Goal: Transaction & Acquisition: Purchase product/service

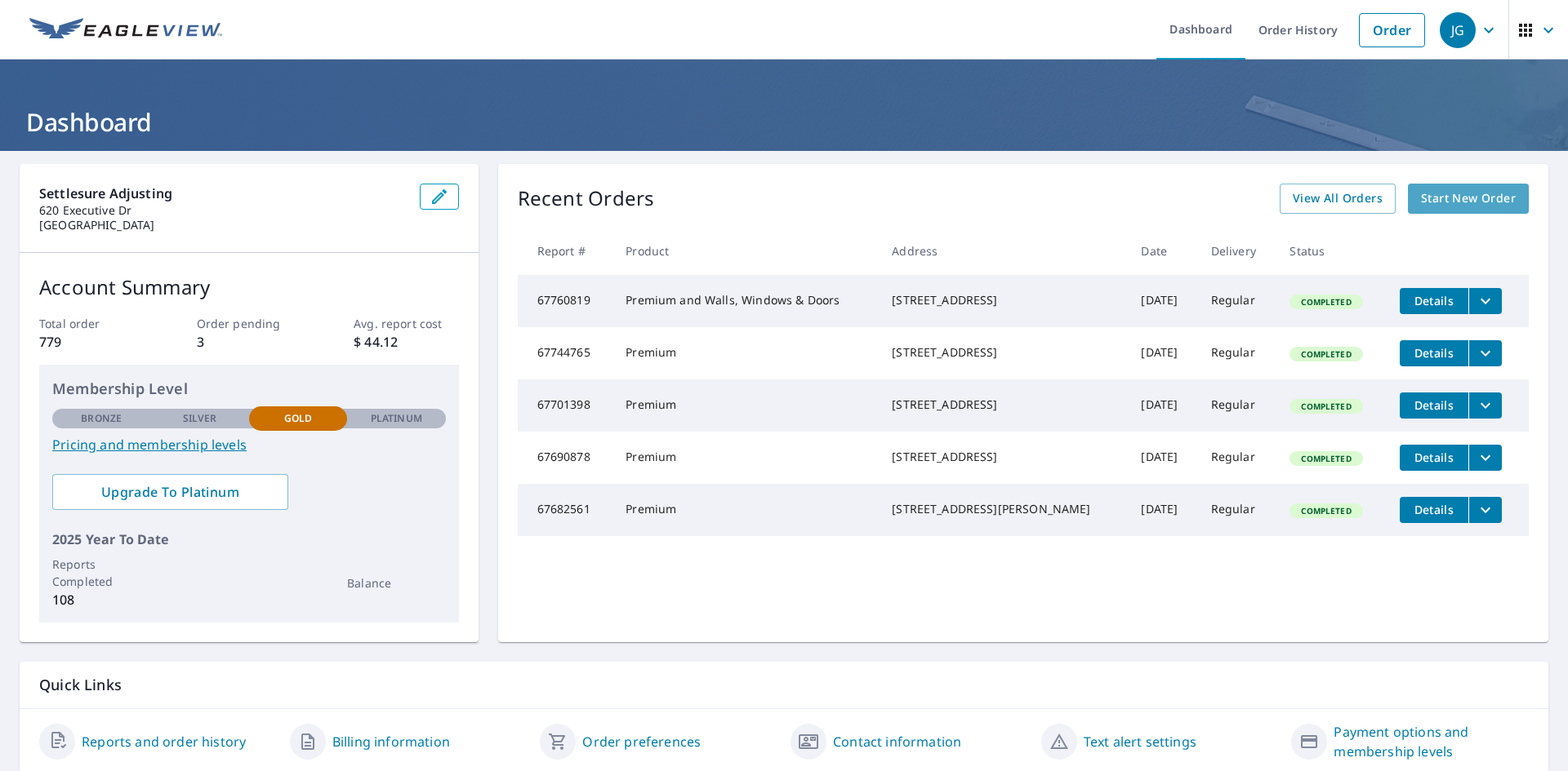
click at [1461, 198] on span "Start New Order" at bounding box center [1468, 199] width 94 height 21
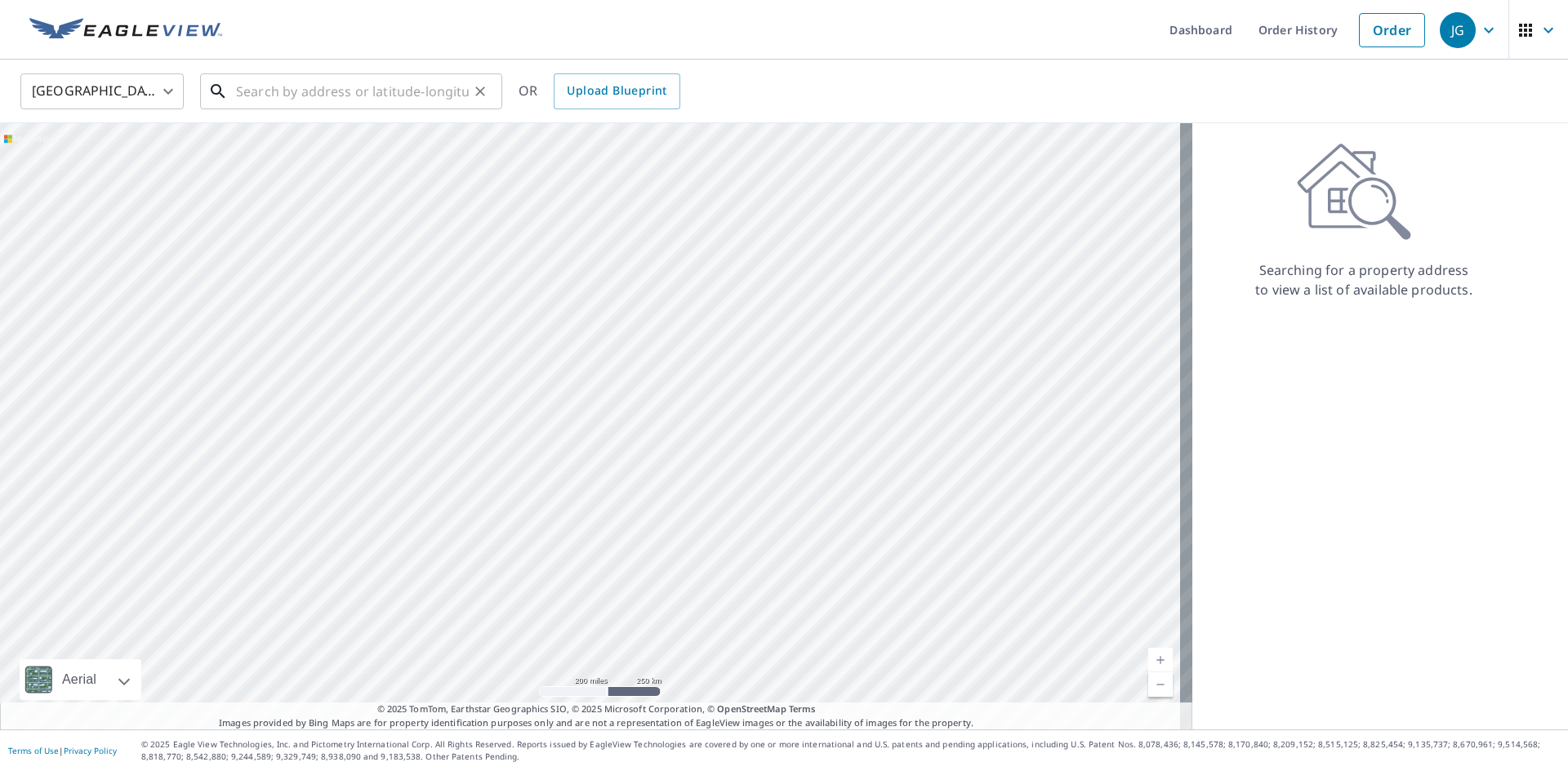
click at [387, 106] on input "text" at bounding box center [352, 91] width 233 height 46
paste input "[STREET_ADDRESS][PERSON_NAME]"
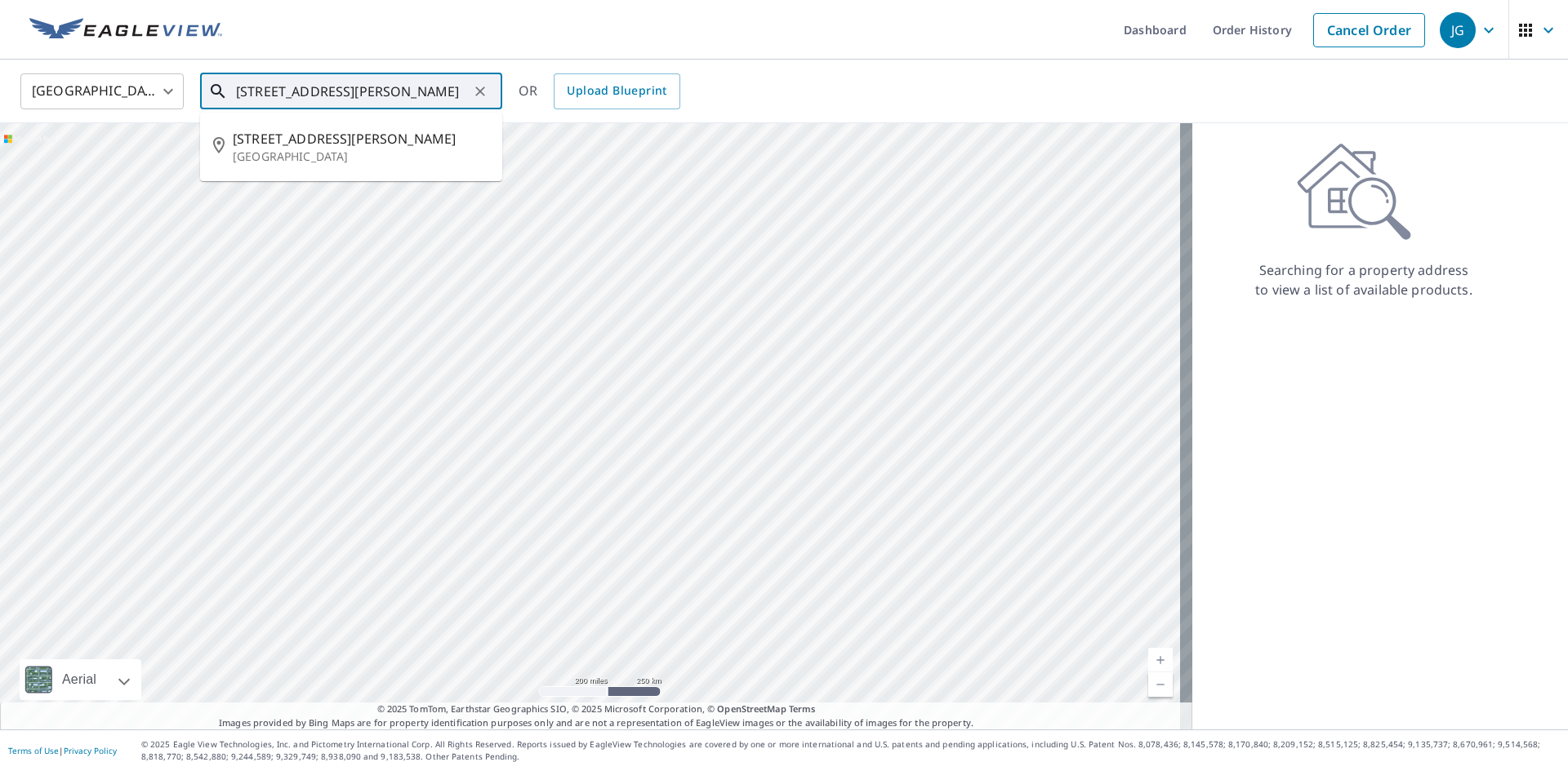
type input "[STREET_ADDRESS][PERSON_NAME]"
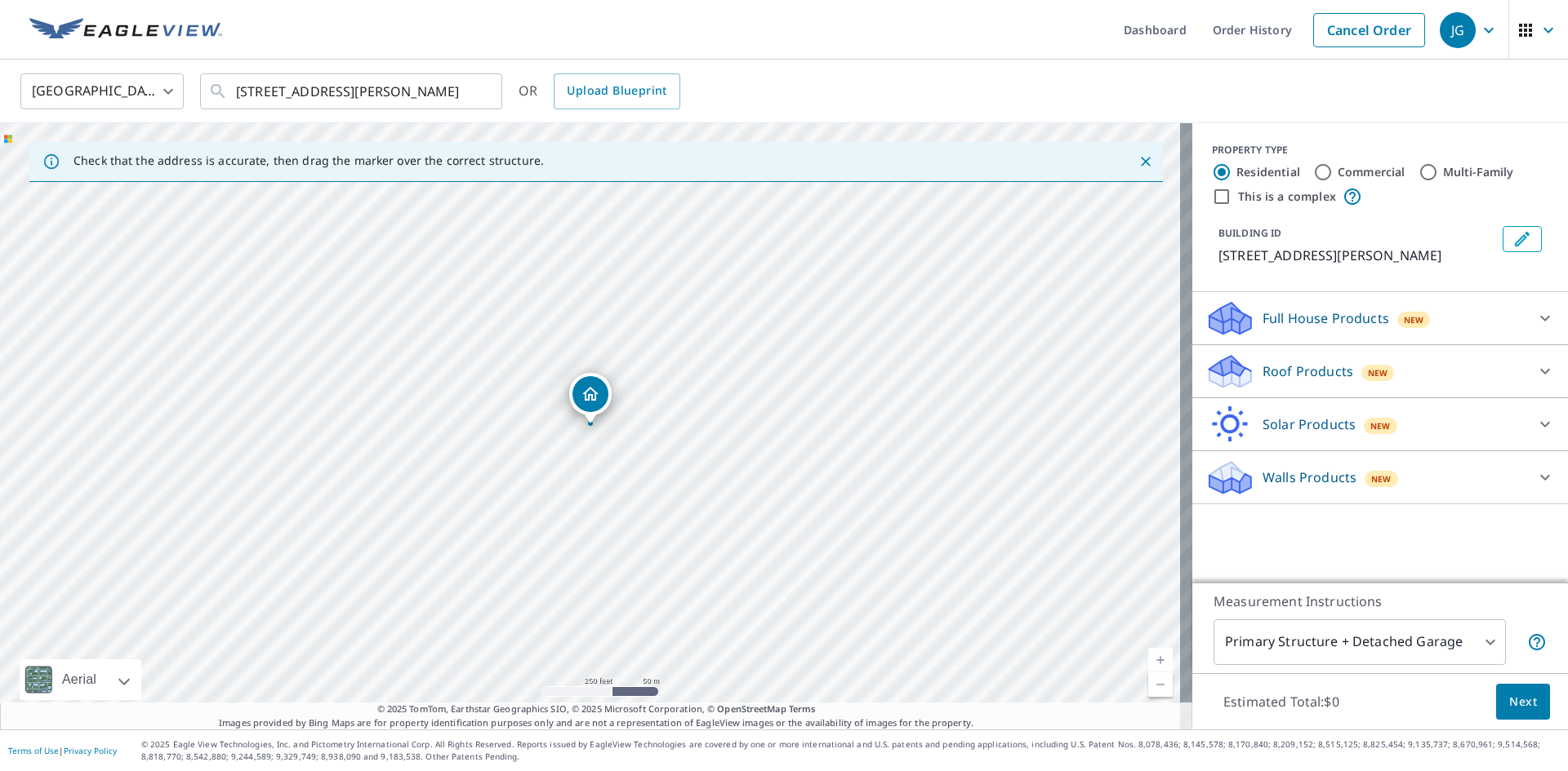
click at [593, 399] on icon "Dropped pin, building 1, Residential property, 851 Hampton Ln Yorkville, IL 605…" at bounding box center [590, 394] width 20 height 20
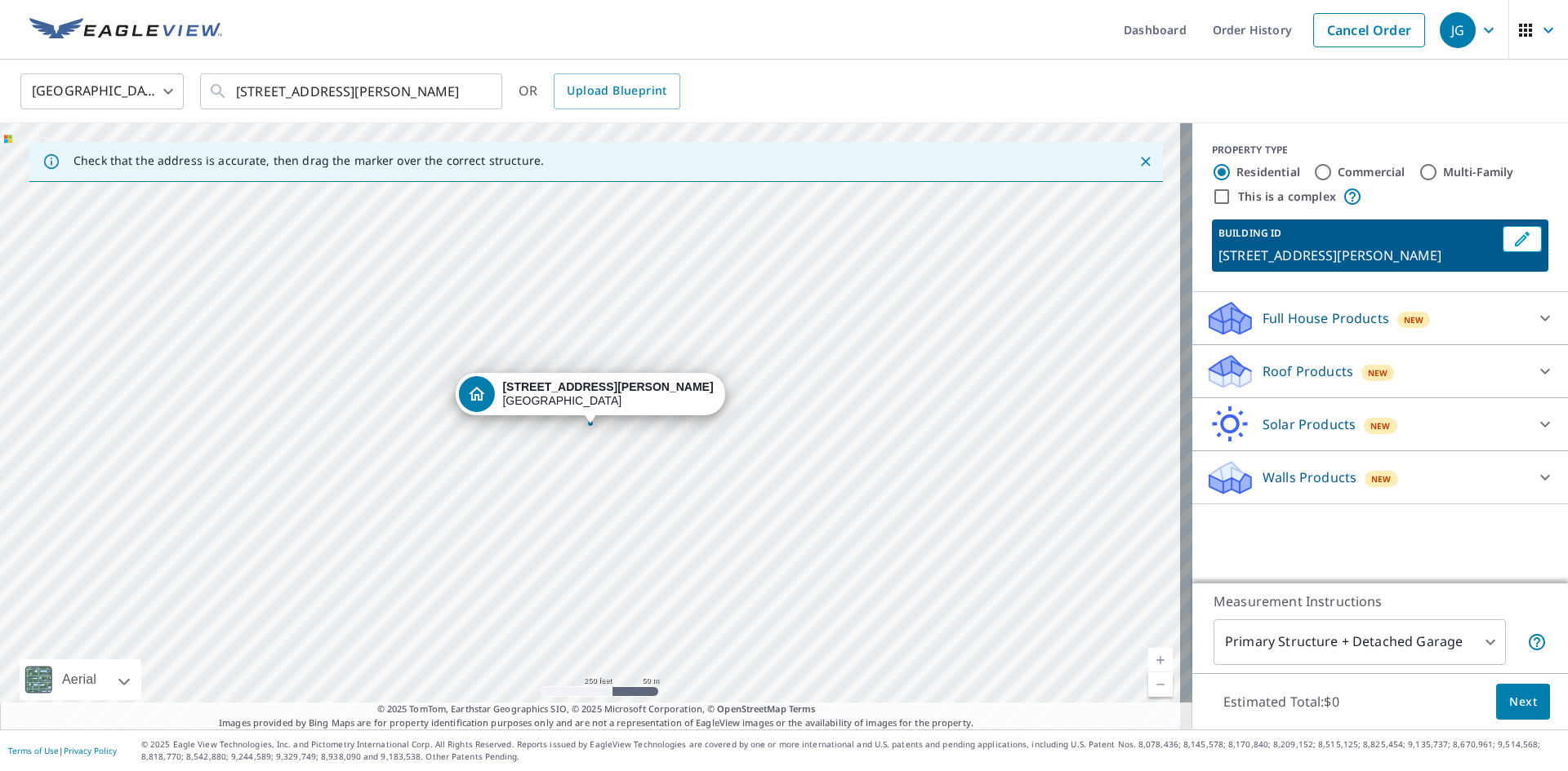
click at [1535, 314] on icon at bounding box center [1544, 318] width 20 height 20
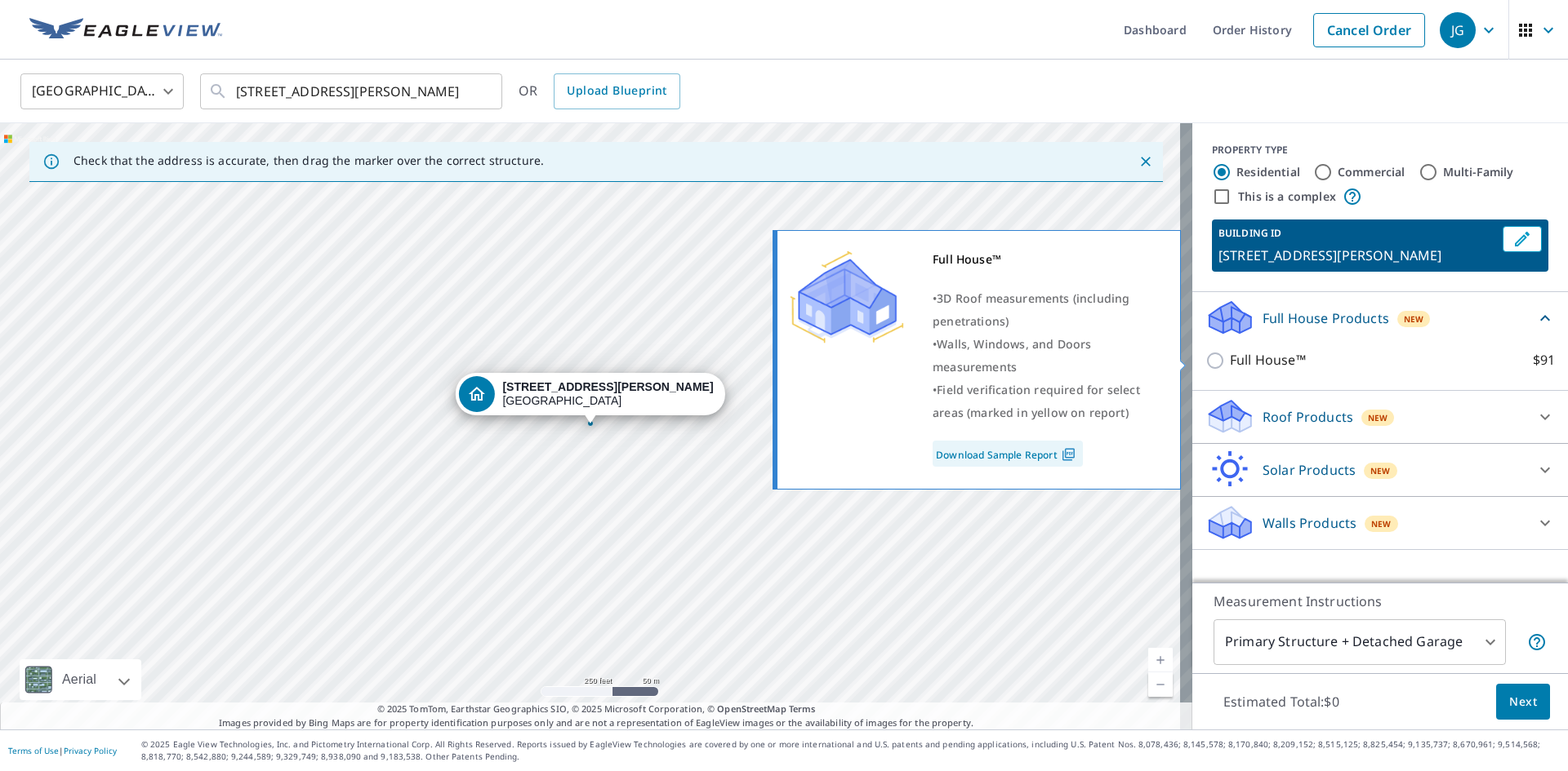
click at [1253, 353] on p "Full House™" at bounding box center [1267, 361] width 76 height 21
click at [1230, 353] on input "Full House™ $91" at bounding box center [1217, 360] width 25 height 20
checkbox input "true"
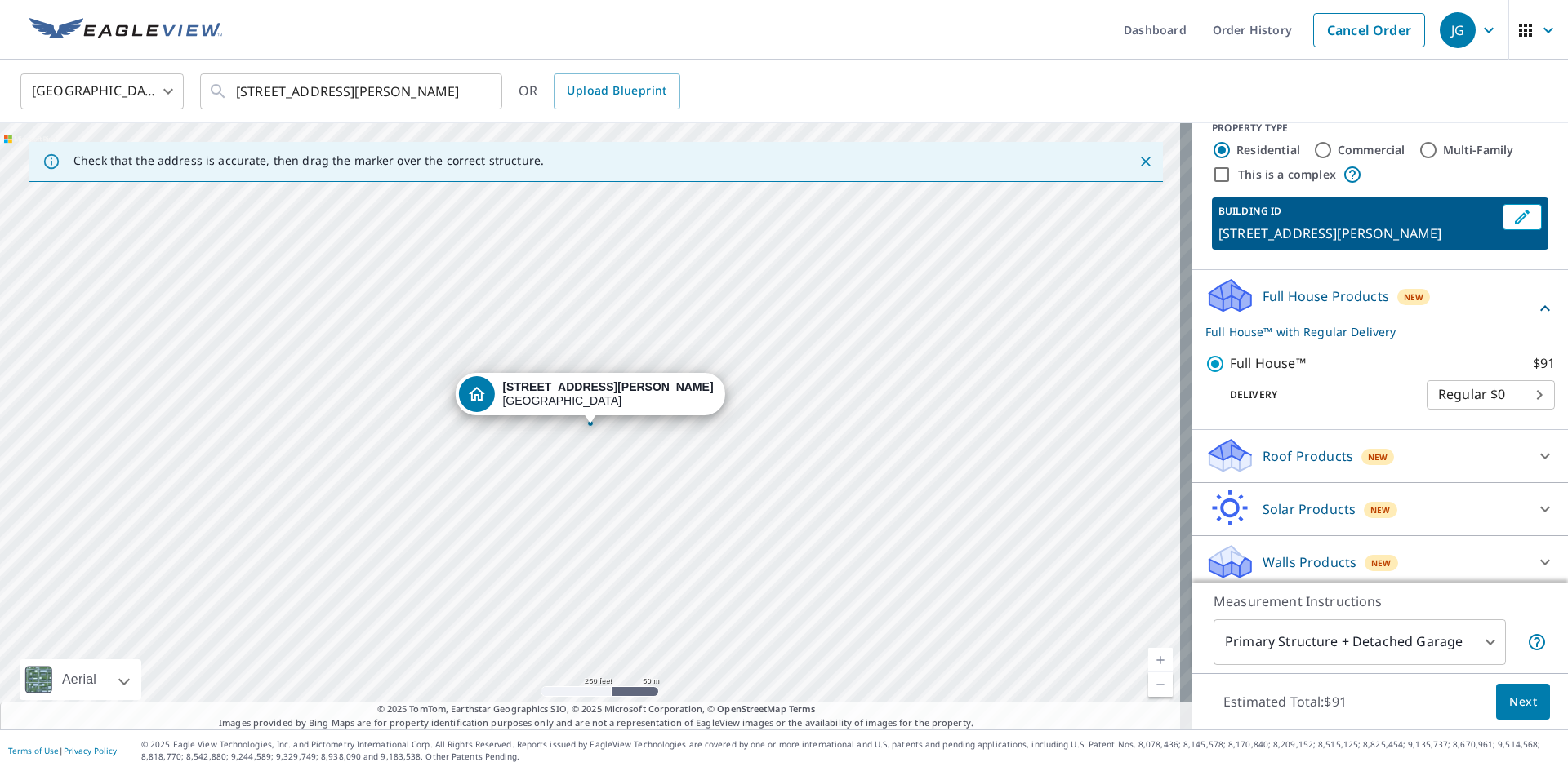
scroll to position [28, 0]
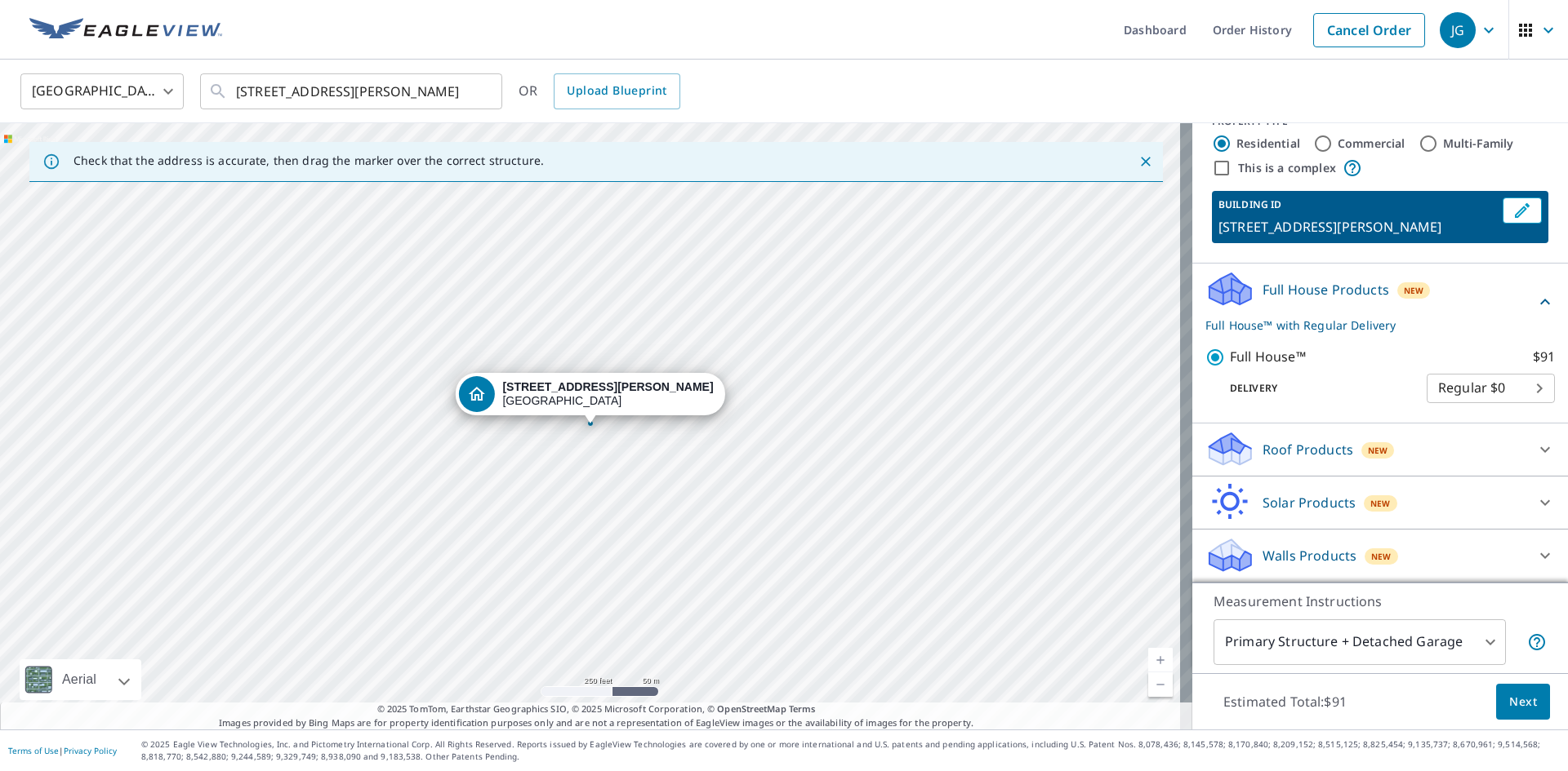
click at [1463, 638] on body "JG JG Dashboard Order History Cancel Order JG [GEOGRAPHIC_DATA] [GEOGRAPHIC_DAT…" at bounding box center [784, 386] width 1568 height 771
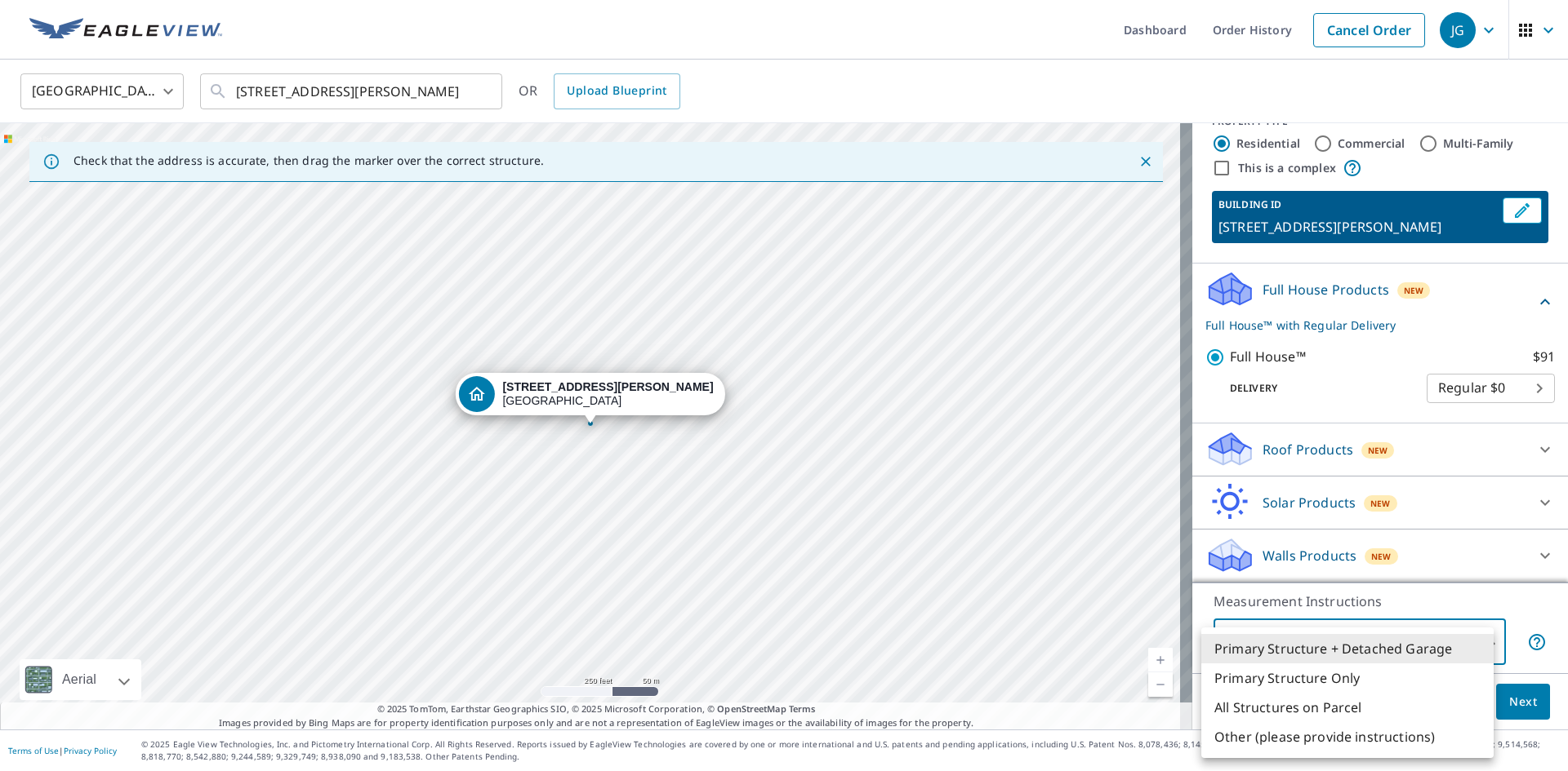
click at [1303, 682] on li "Primary Structure Only" at bounding box center [1347, 678] width 292 height 29
type input "2"
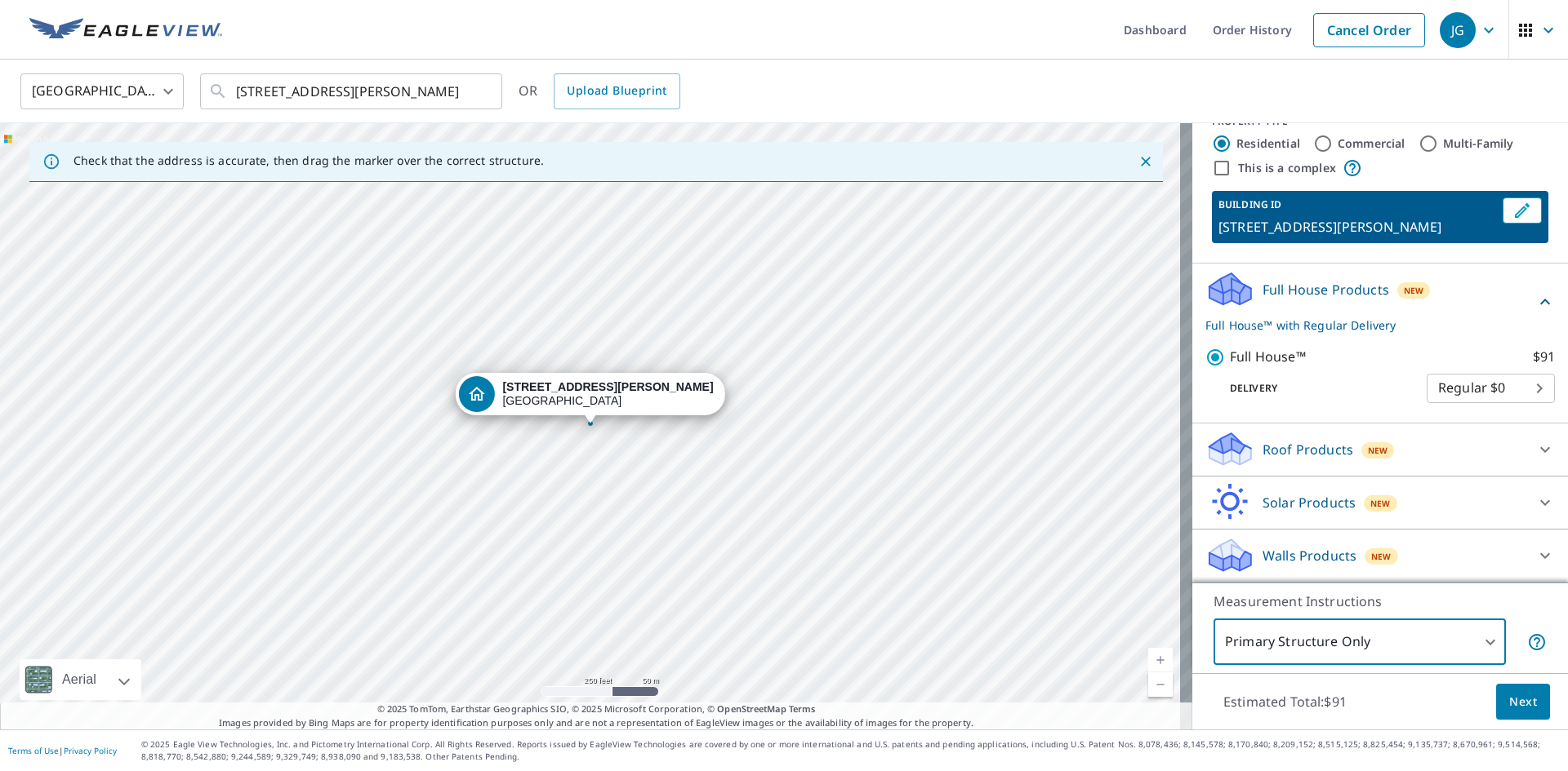
click at [1512, 702] on span "Next" at bounding box center [1523, 702] width 27 height 21
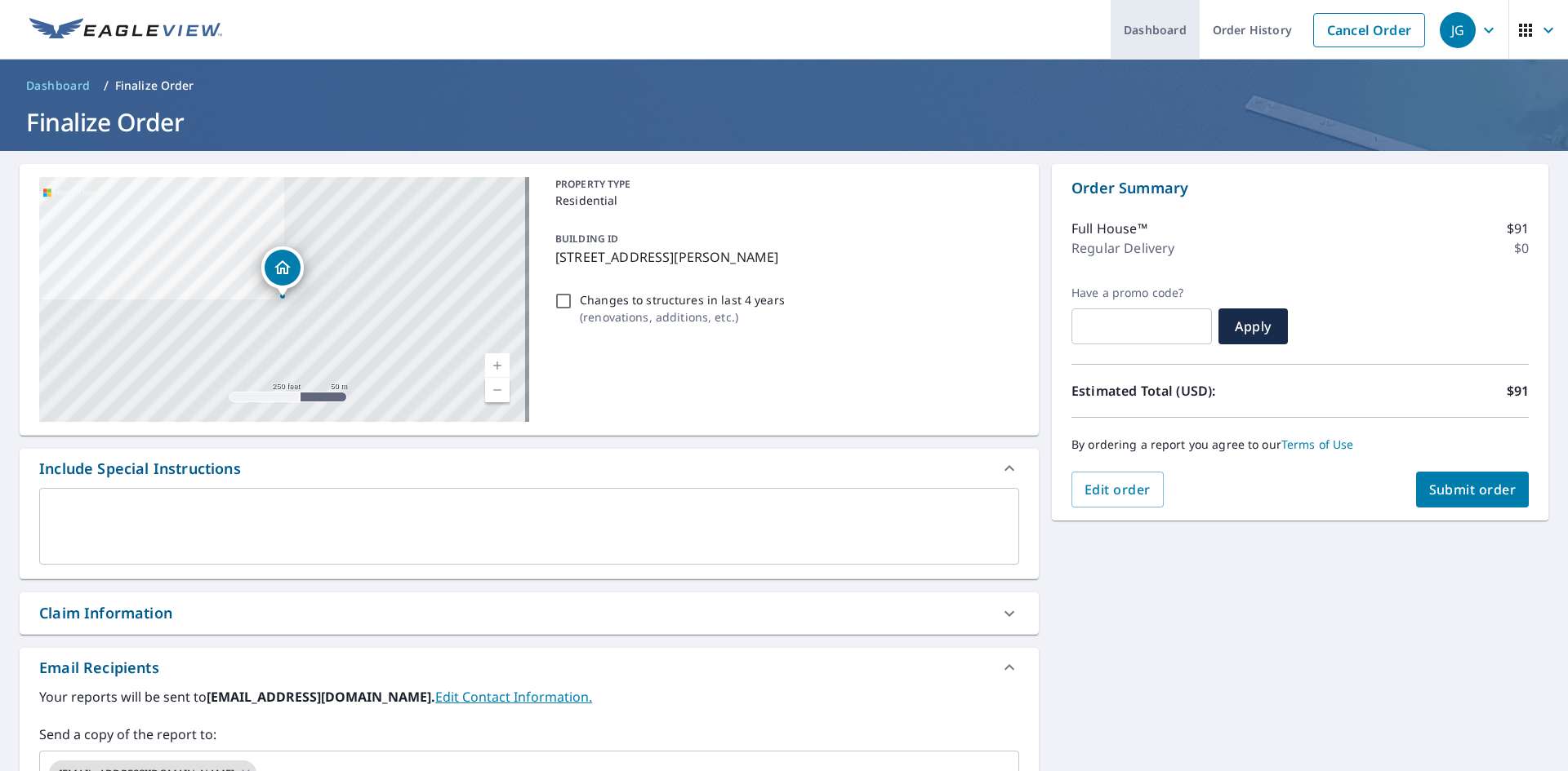
click at [1158, 36] on link "Dashboard" at bounding box center [1155, 29] width 89 height 59
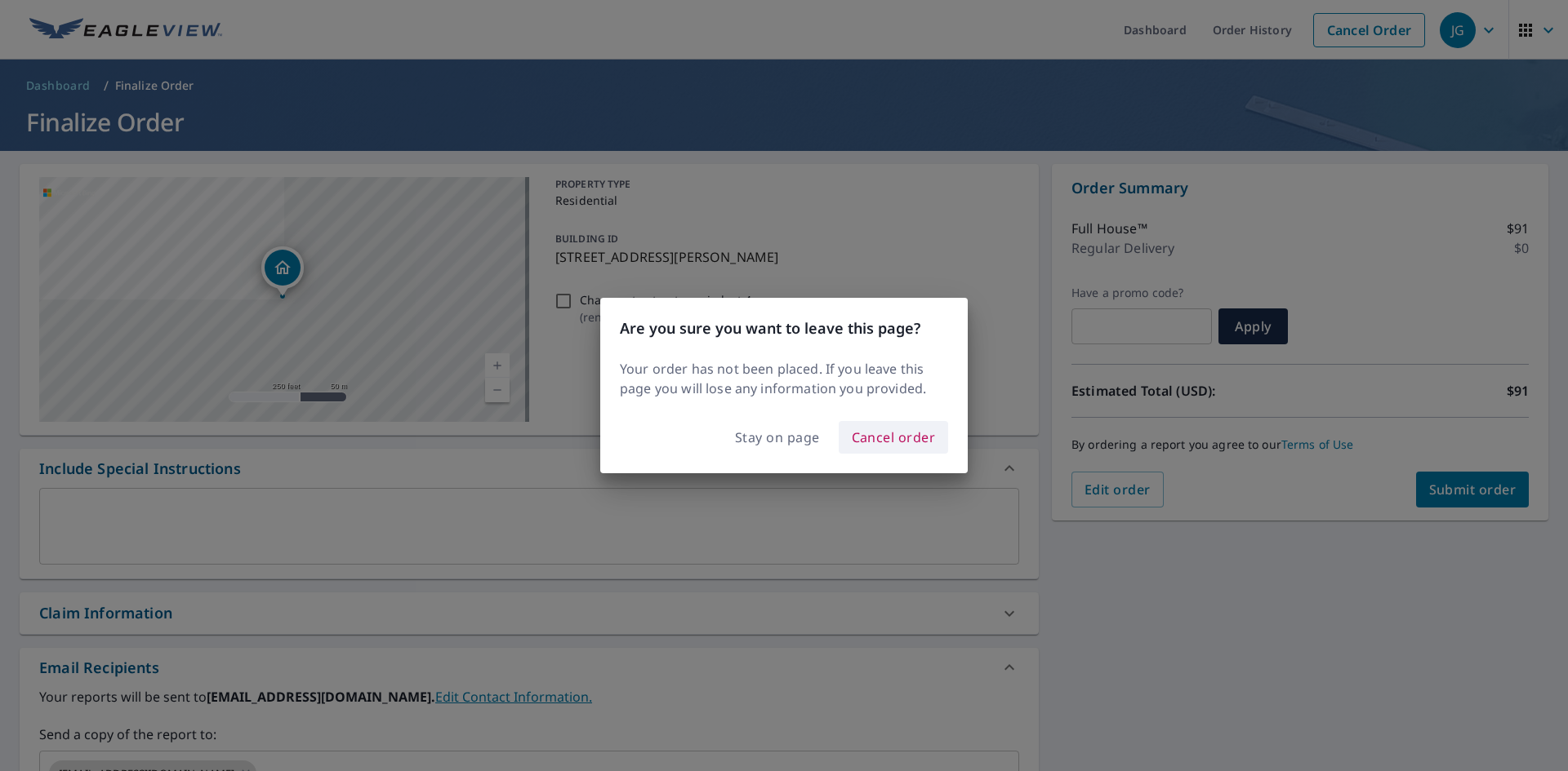
click at [854, 430] on span "Cancel order" at bounding box center [893, 437] width 84 height 23
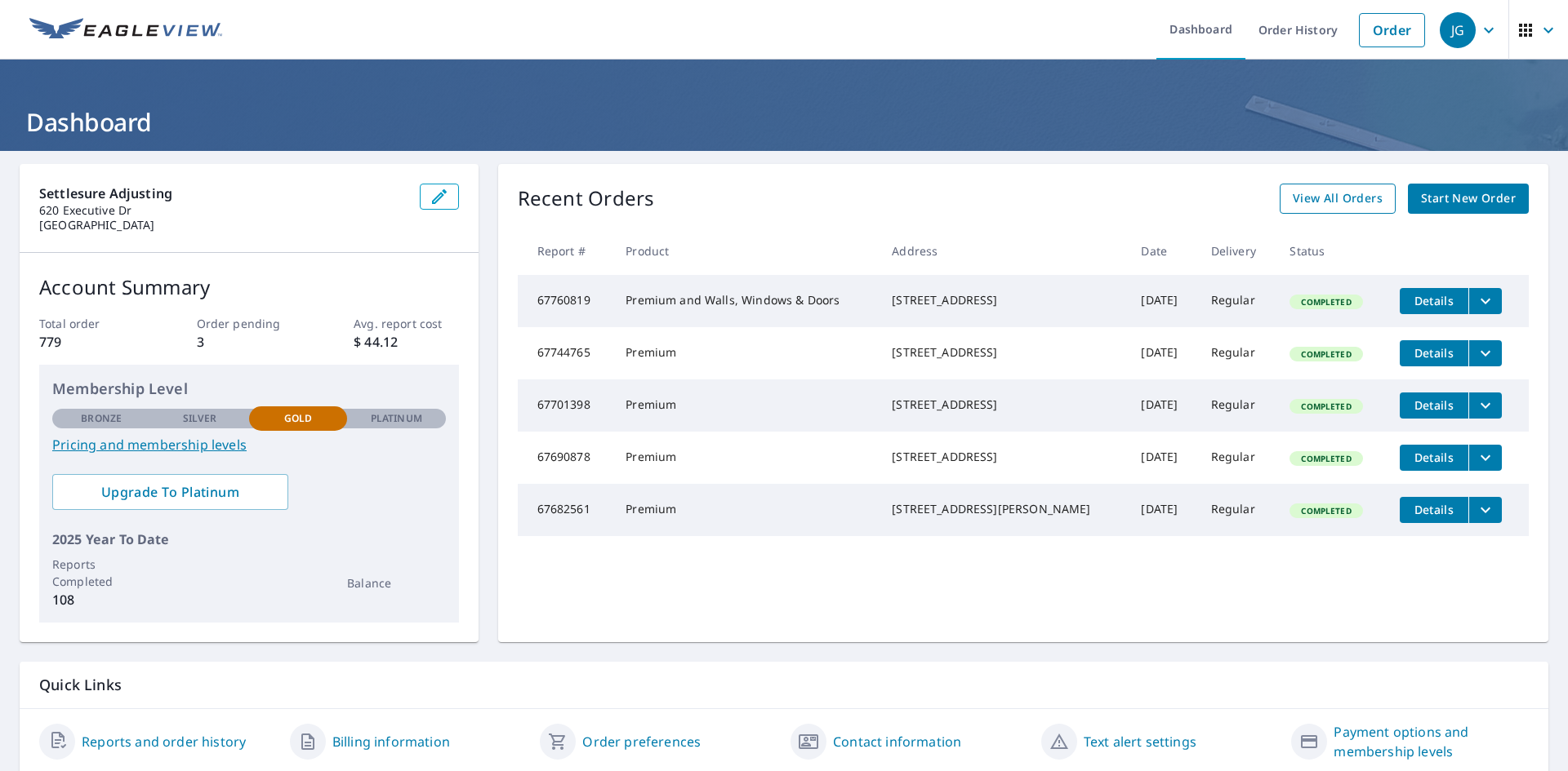
click at [1331, 199] on span "View All Orders" at bounding box center [1337, 199] width 90 height 21
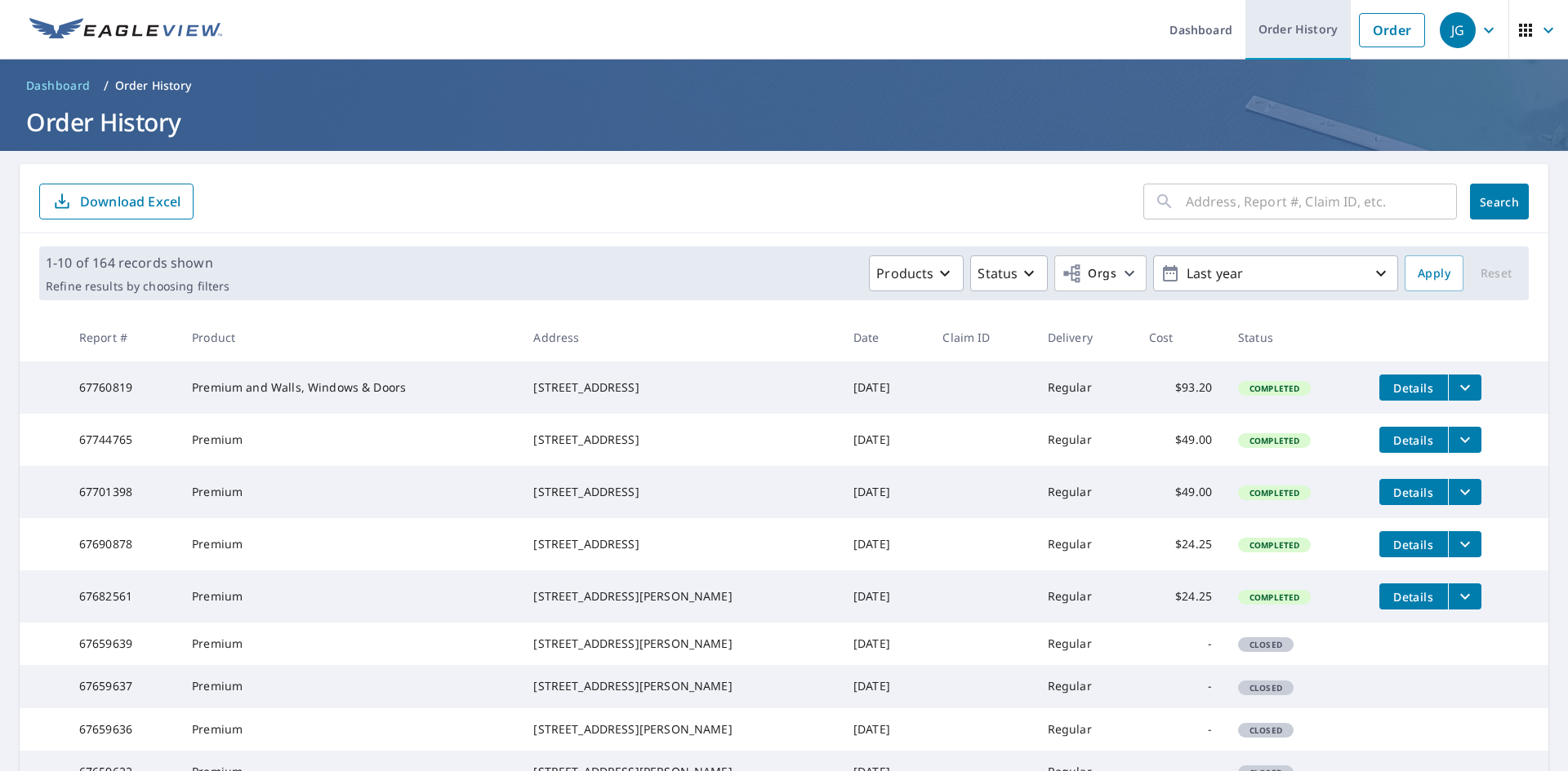
click at [1290, 36] on link "Order History" at bounding box center [1298, 29] width 106 height 59
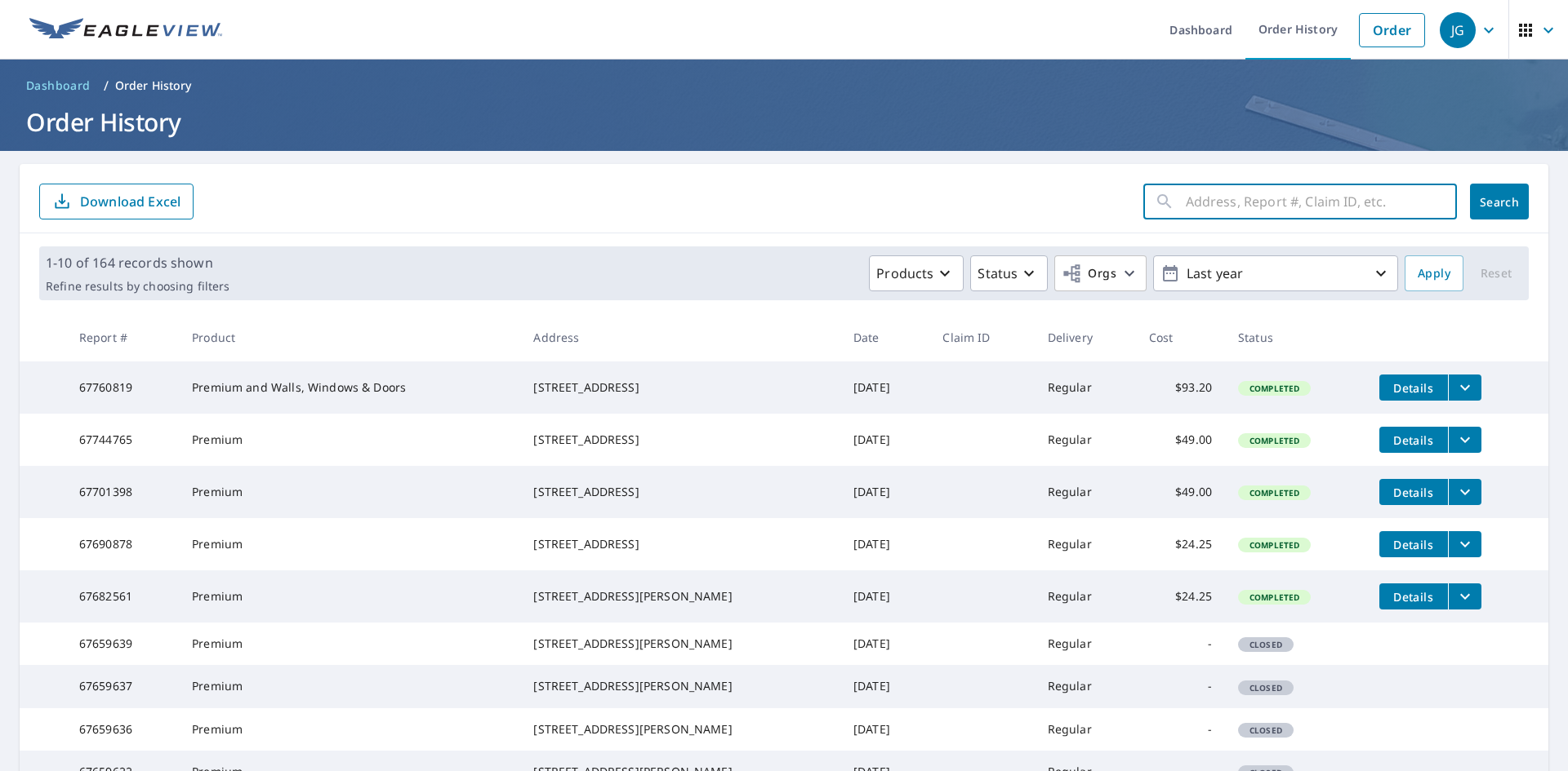
click at [1218, 200] on input "text" at bounding box center [1322, 202] width 272 height 46
paste input "[STREET_ADDRESS][PERSON_NAME]"
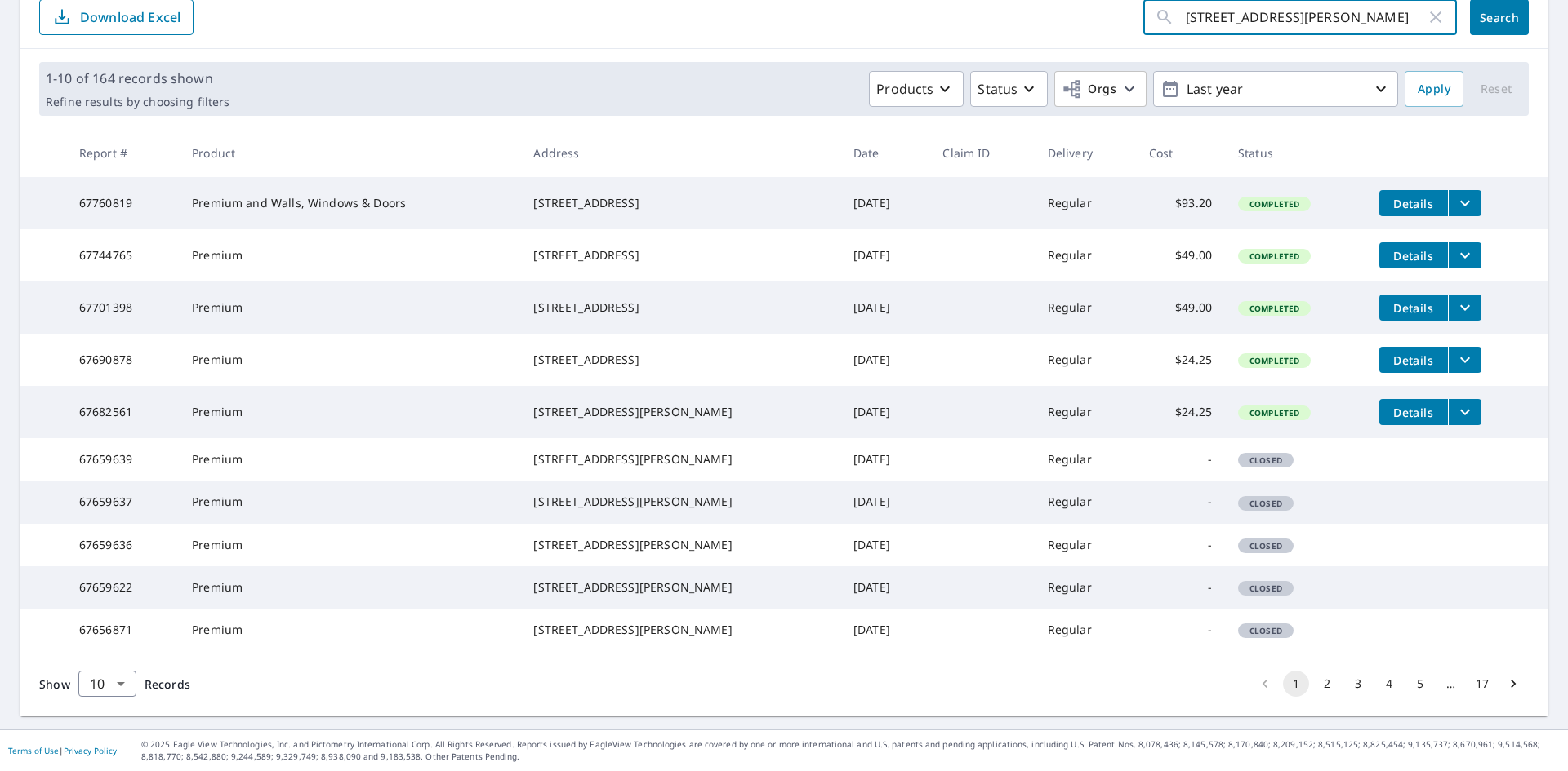
scroll to position [298, 0]
type input "[STREET_ADDRESS][PERSON_NAME]"
click at [1314, 682] on button "2" at bounding box center [1328, 684] width 26 height 26
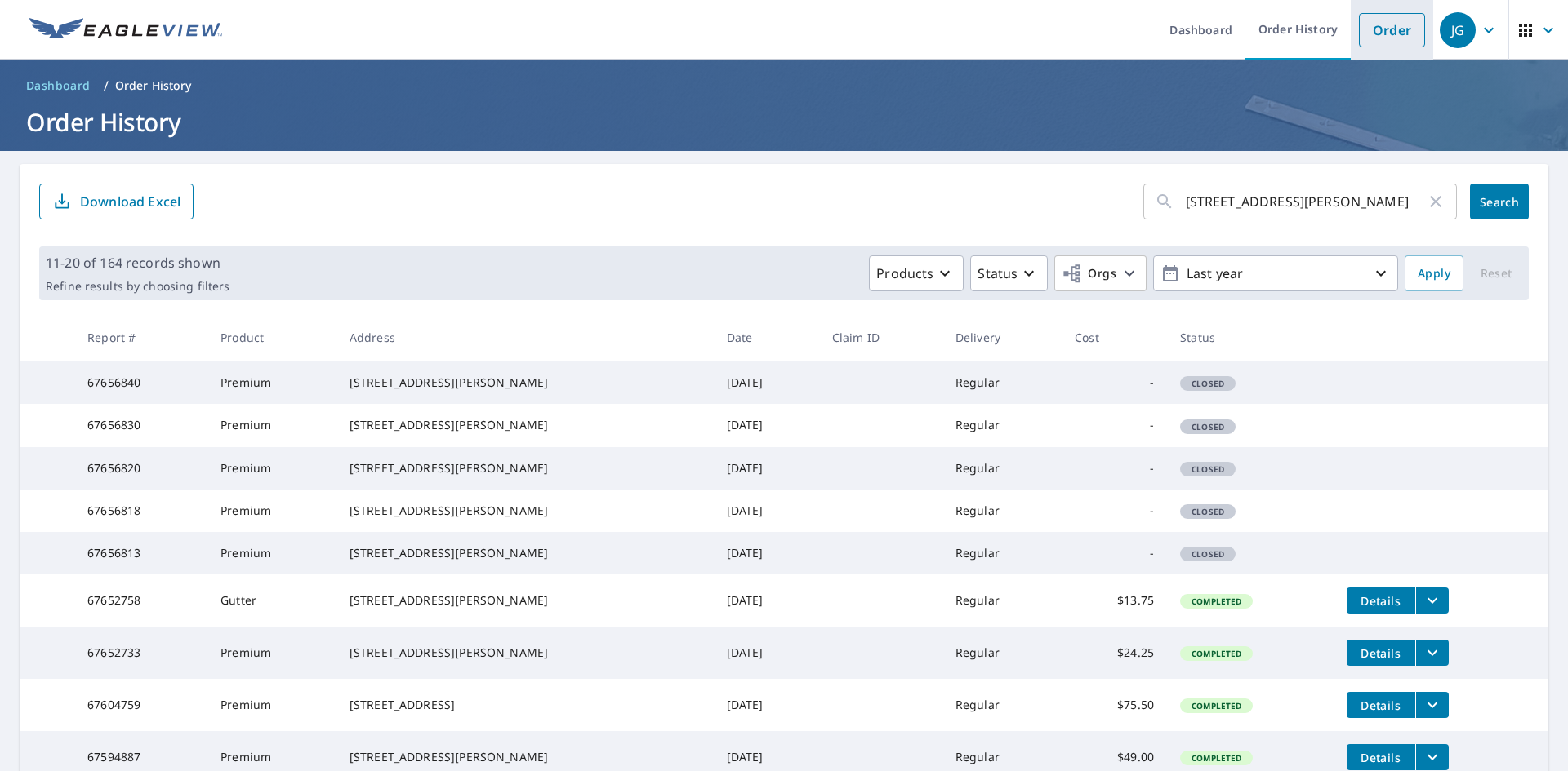
click at [1359, 28] on link "Order" at bounding box center [1392, 30] width 66 height 34
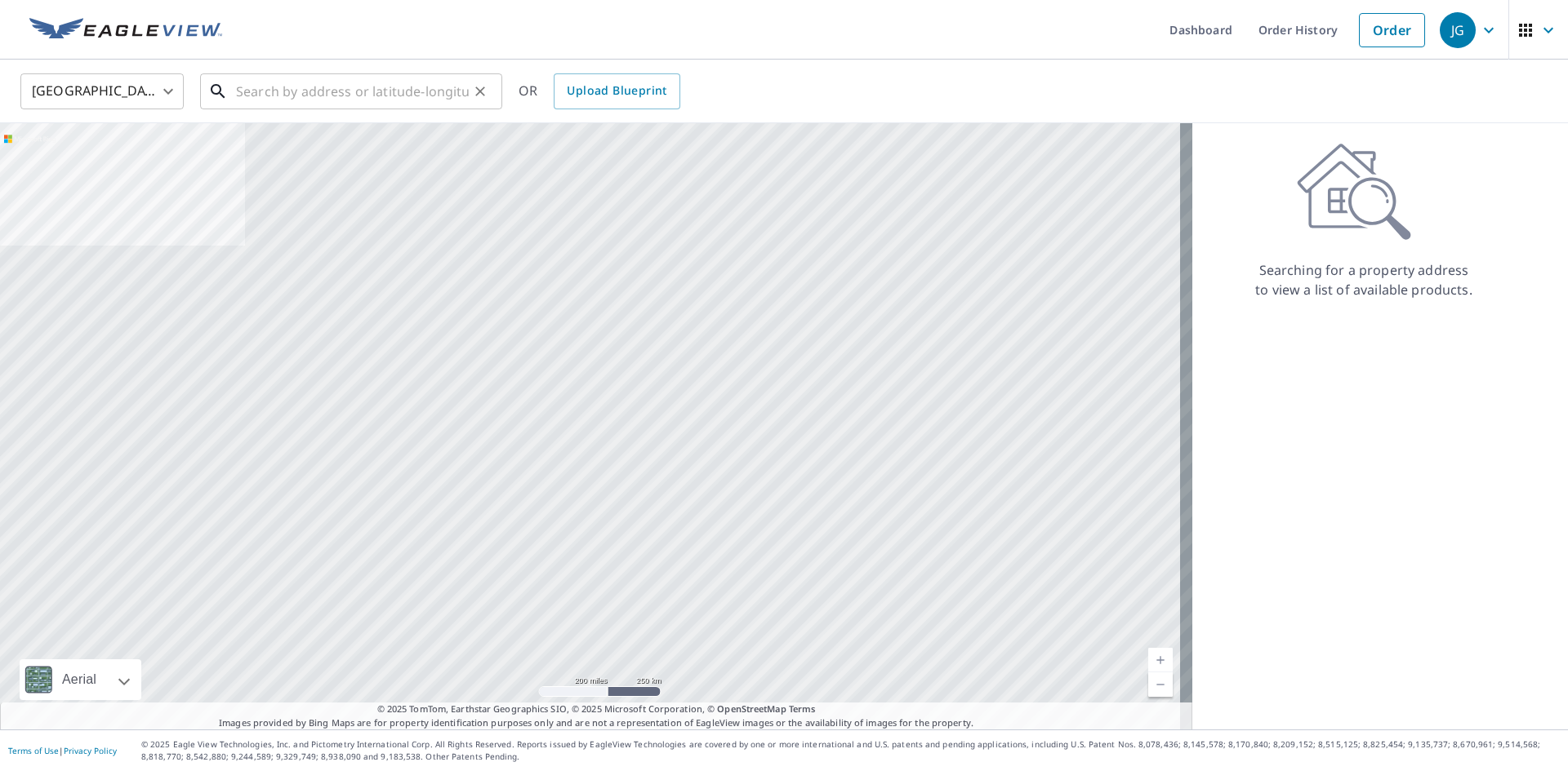
click at [315, 94] on input "text" at bounding box center [352, 91] width 233 height 46
paste input "[STREET_ADDRESS][PERSON_NAME]"
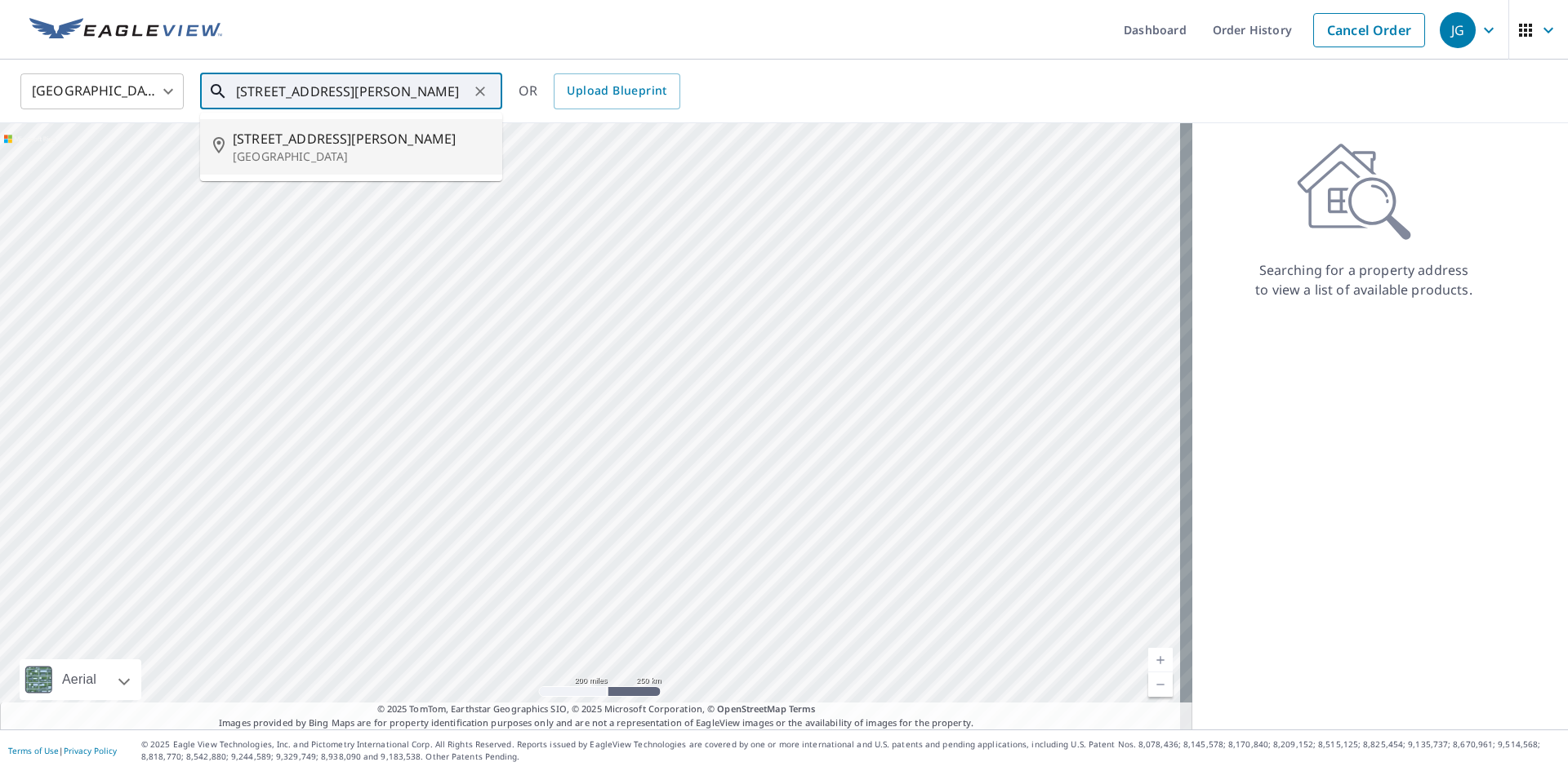
click at [298, 143] on span "[STREET_ADDRESS][PERSON_NAME]" at bounding box center [361, 139] width 256 height 20
type input "[STREET_ADDRESS][PERSON_NAME]"
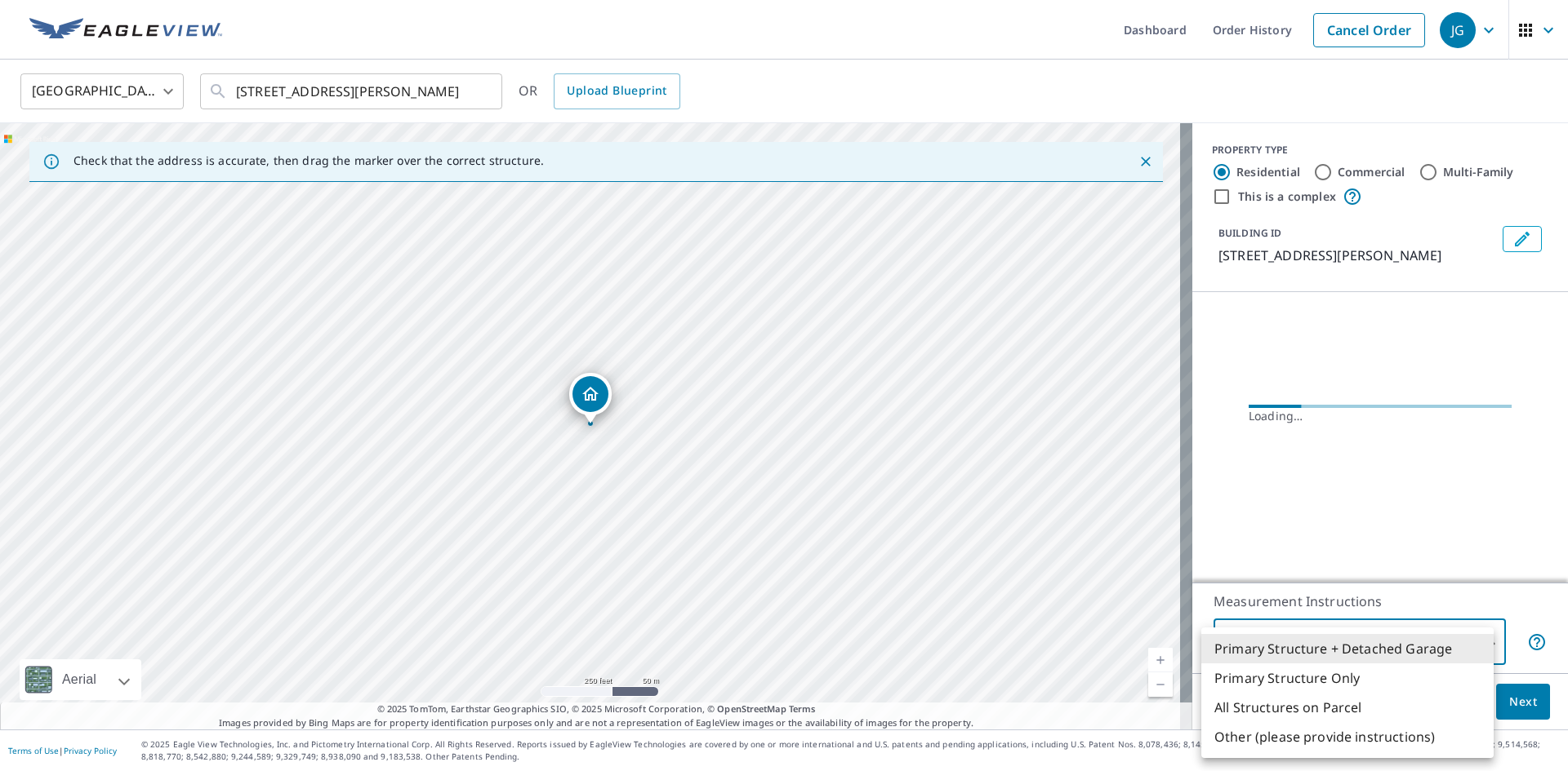
click at [1481, 637] on body "JG JG Dashboard Order History Cancel Order JG [GEOGRAPHIC_DATA] [GEOGRAPHIC_DAT…" at bounding box center [784, 386] width 1568 height 771
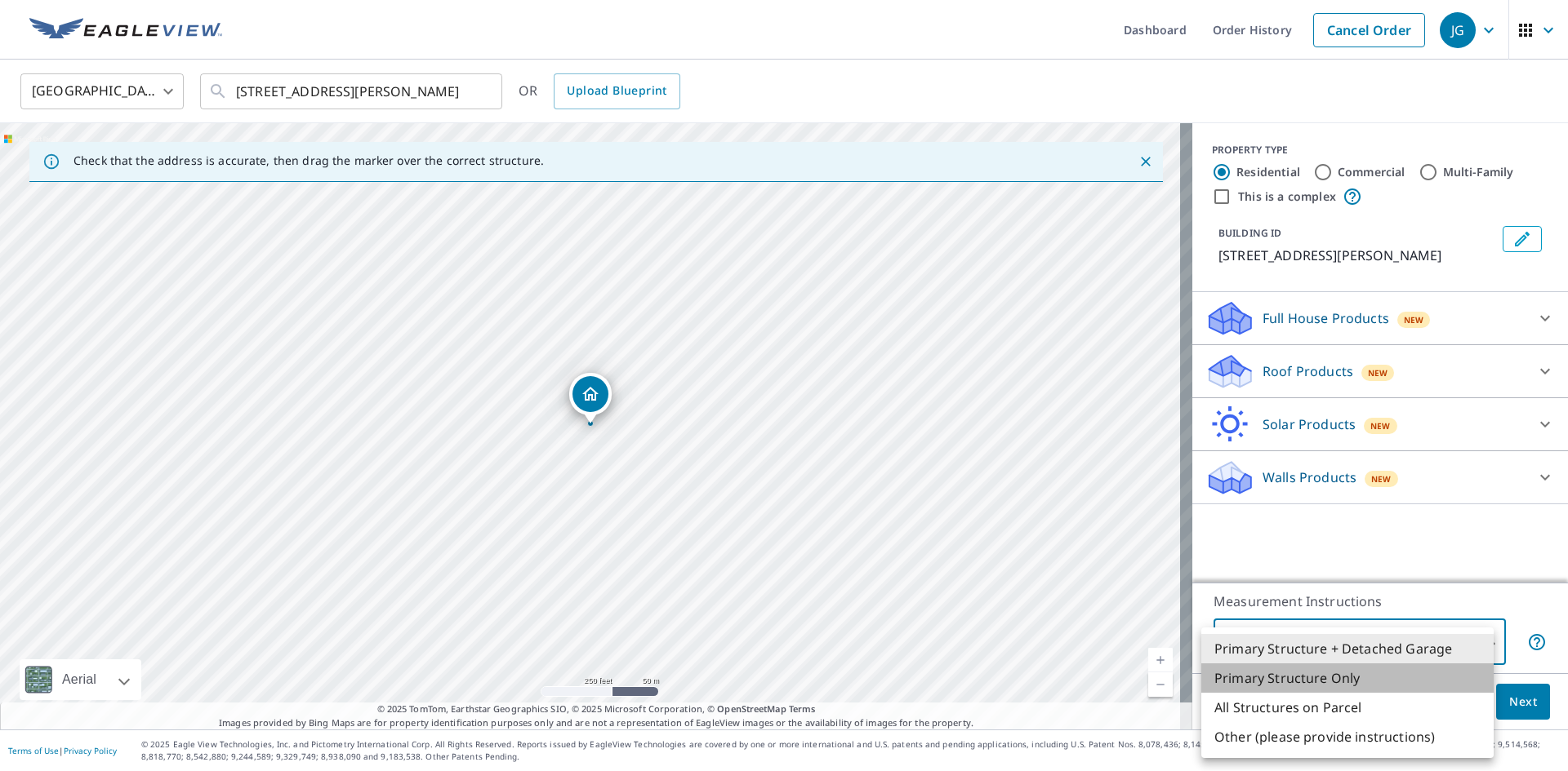
click at [1333, 679] on li "Primary Structure Only" at bounding box center [1347, 678] width 292 height 29
type input "2"
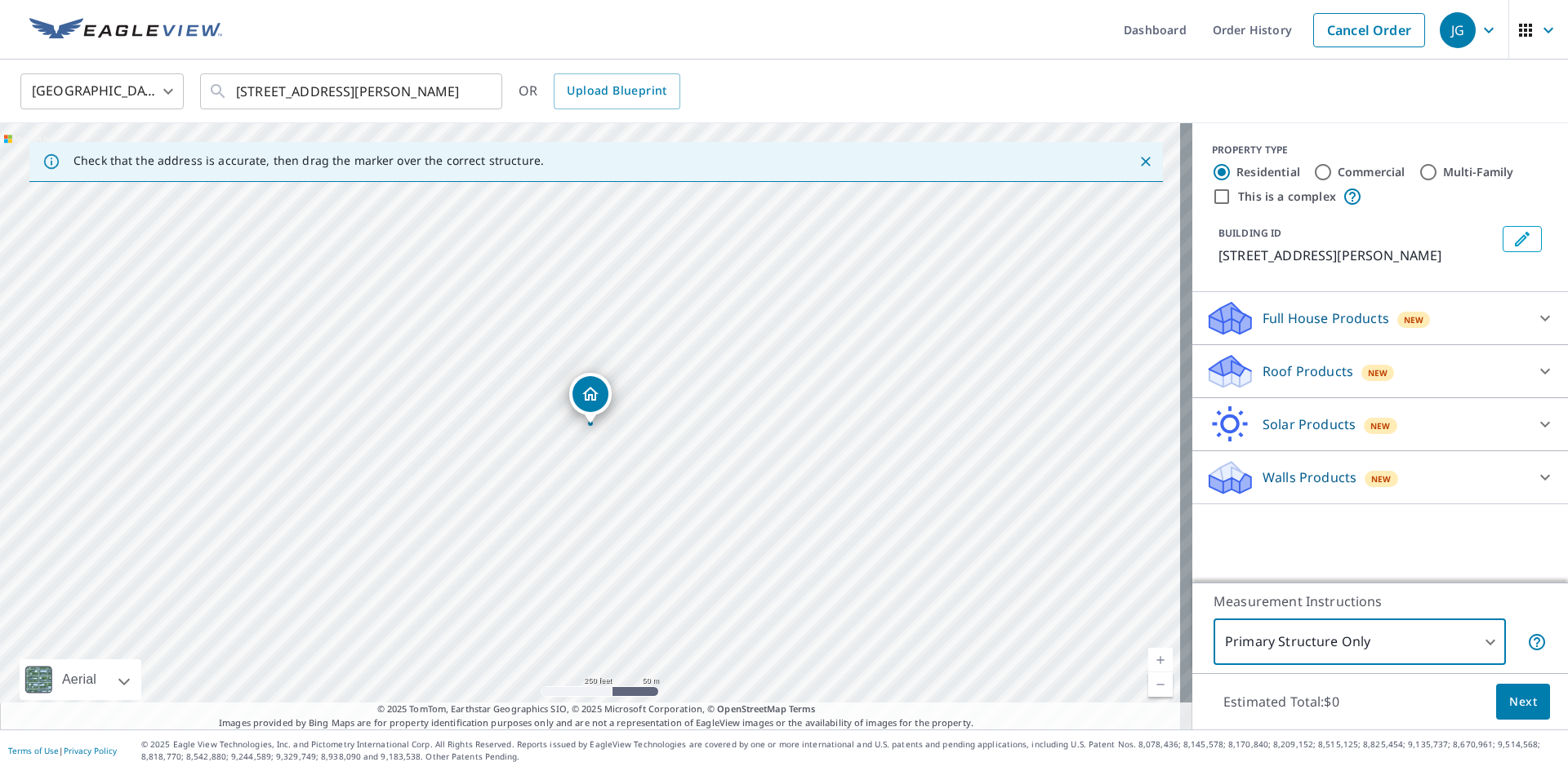
click at [1529, 328] on div at bounding box center [1545, 319] width 40 height 40
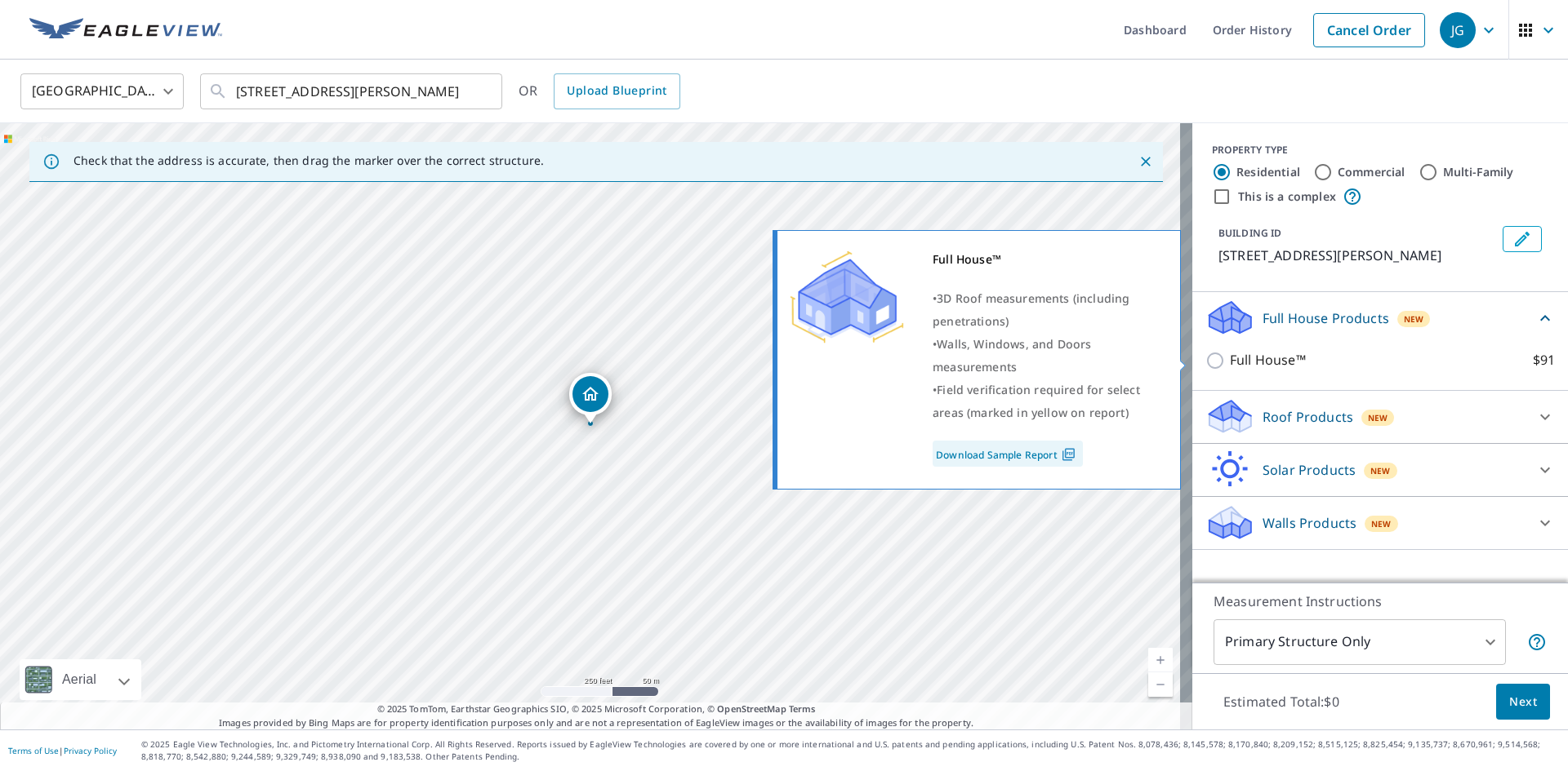
click at [1230, 363] on p "Full House™" at bounding box center [1267, 361] width 76 height 21
click at [1225, 363] on input "Full House™ $91" at bounding box center [1217, 360] width 25 height 20
checkbox input "true"
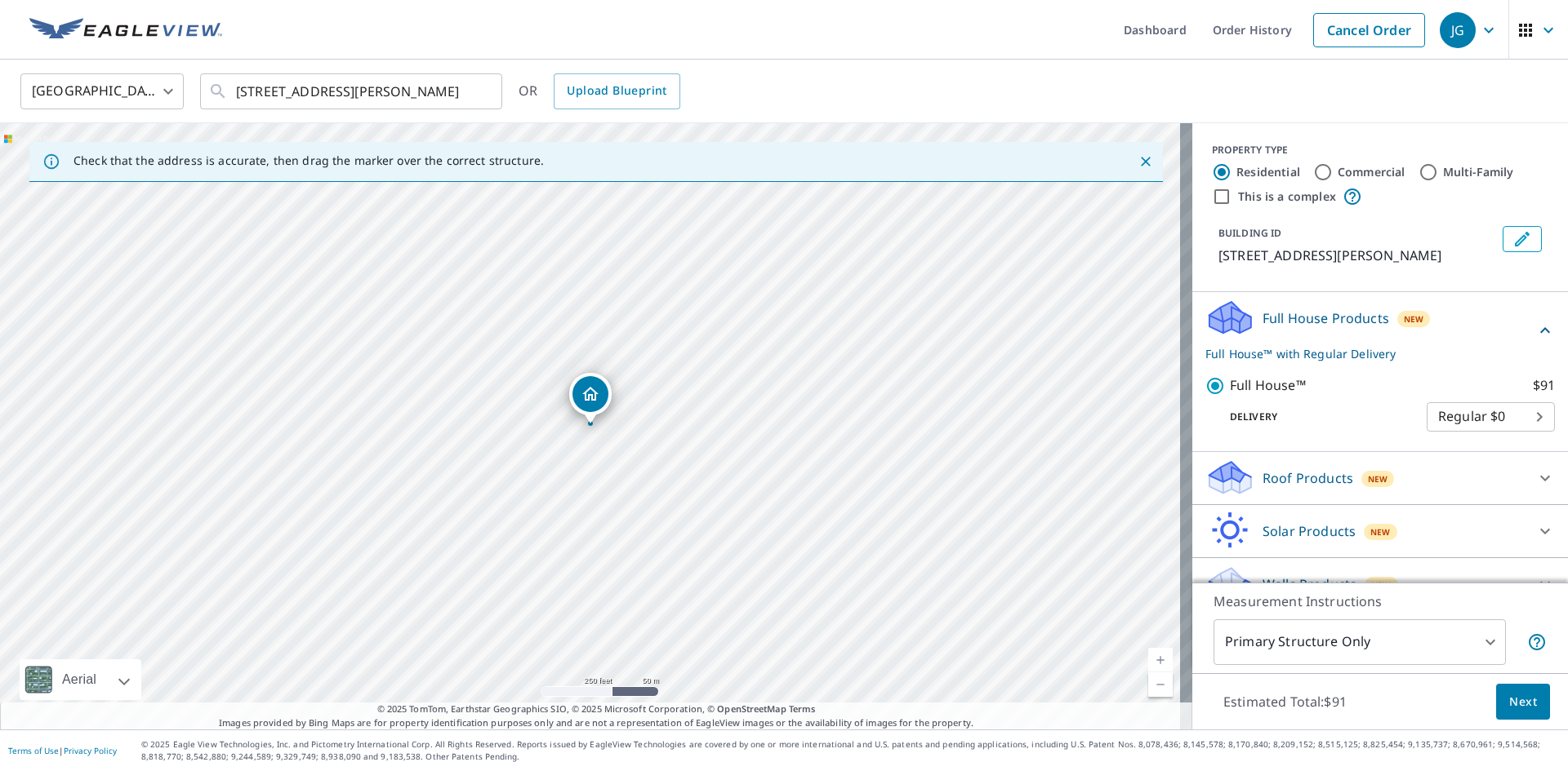
scroll to position [28, 0]
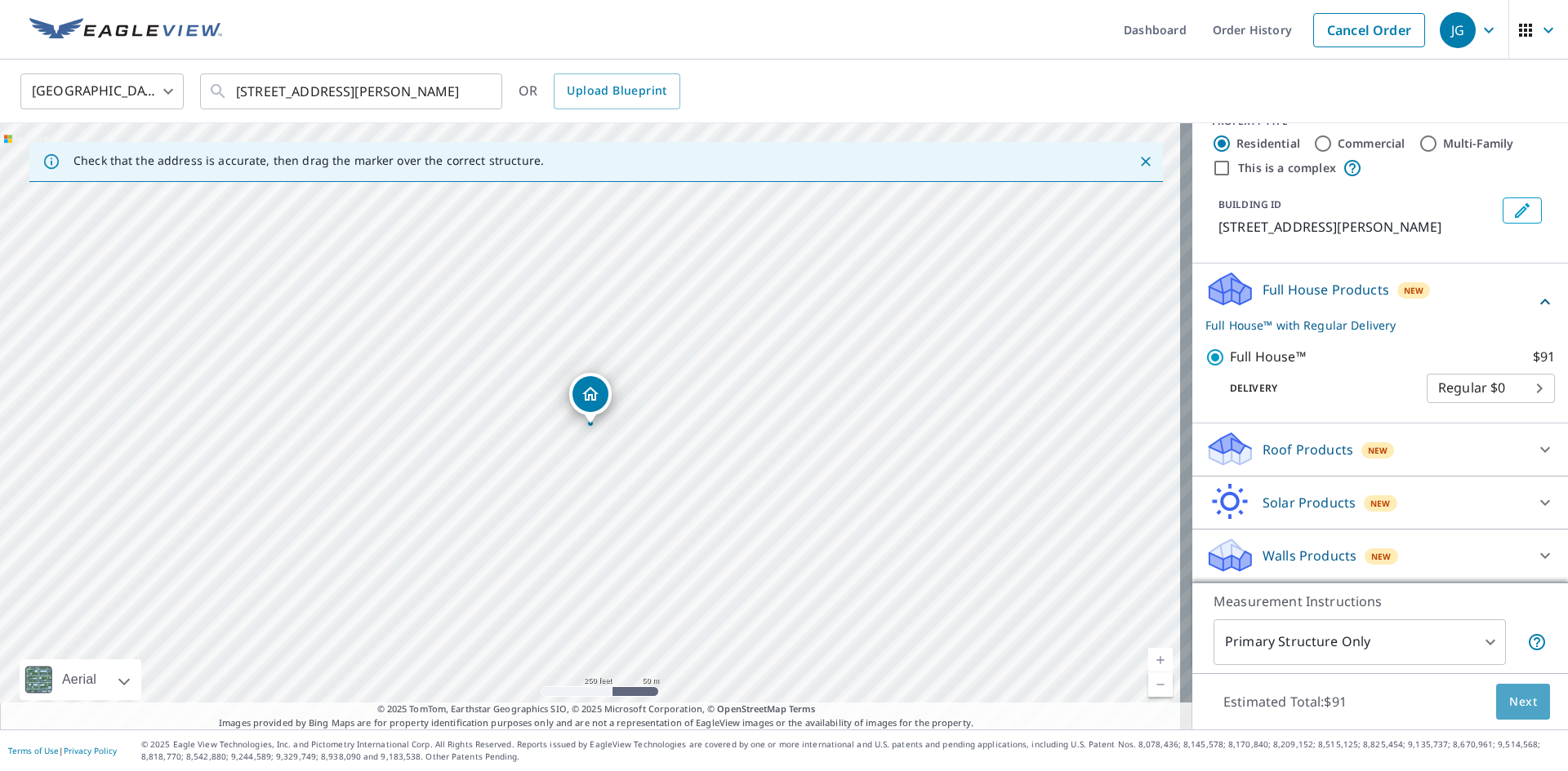
click at [1510, 704] on span "Next" at bounding box center [1523, 702] width 27 height 21
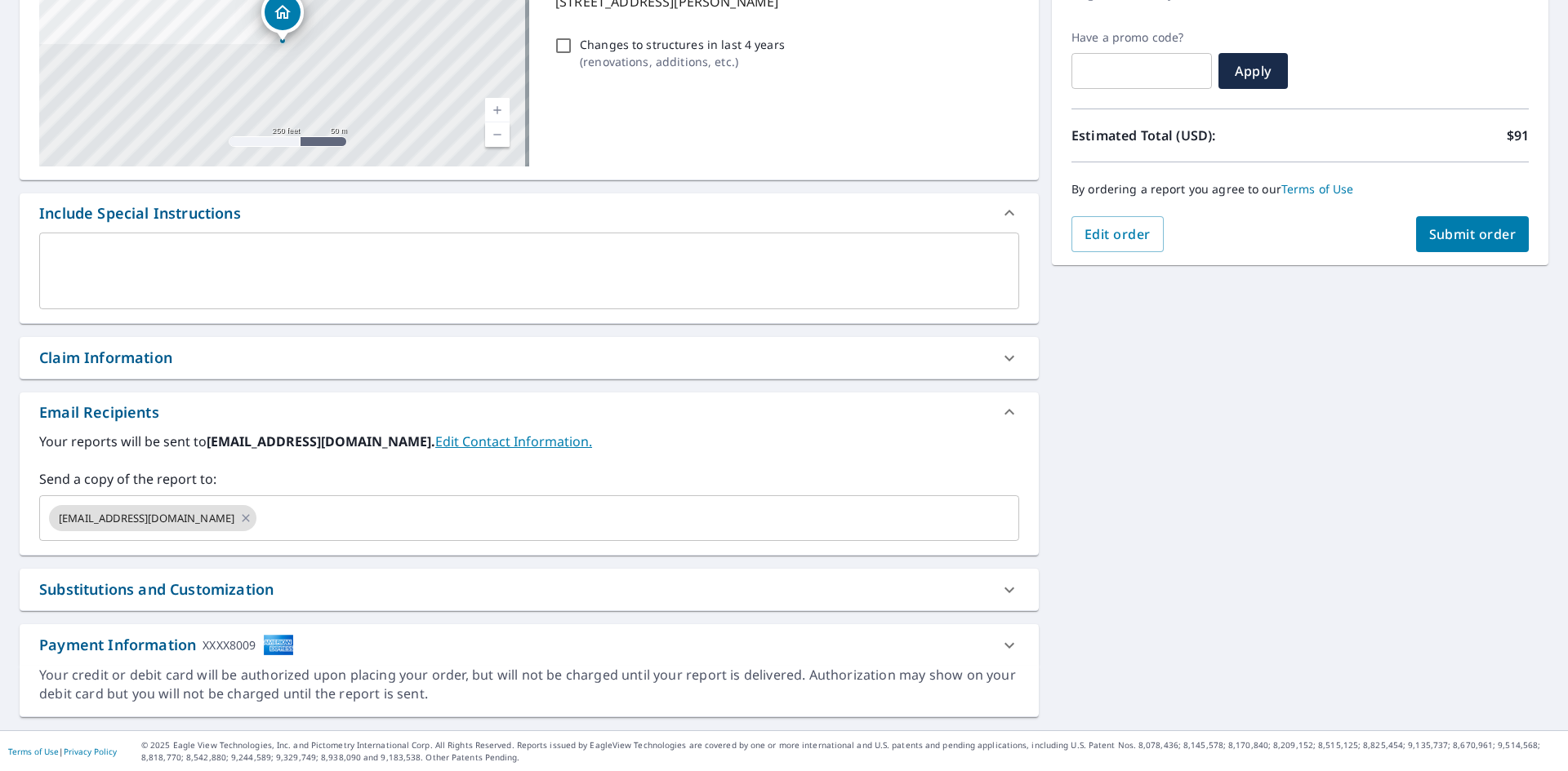
scroll to position [256, 0]
click at [1429, 229] on span "Submit order" at bounding box center [1473, 233] width 88 height 18
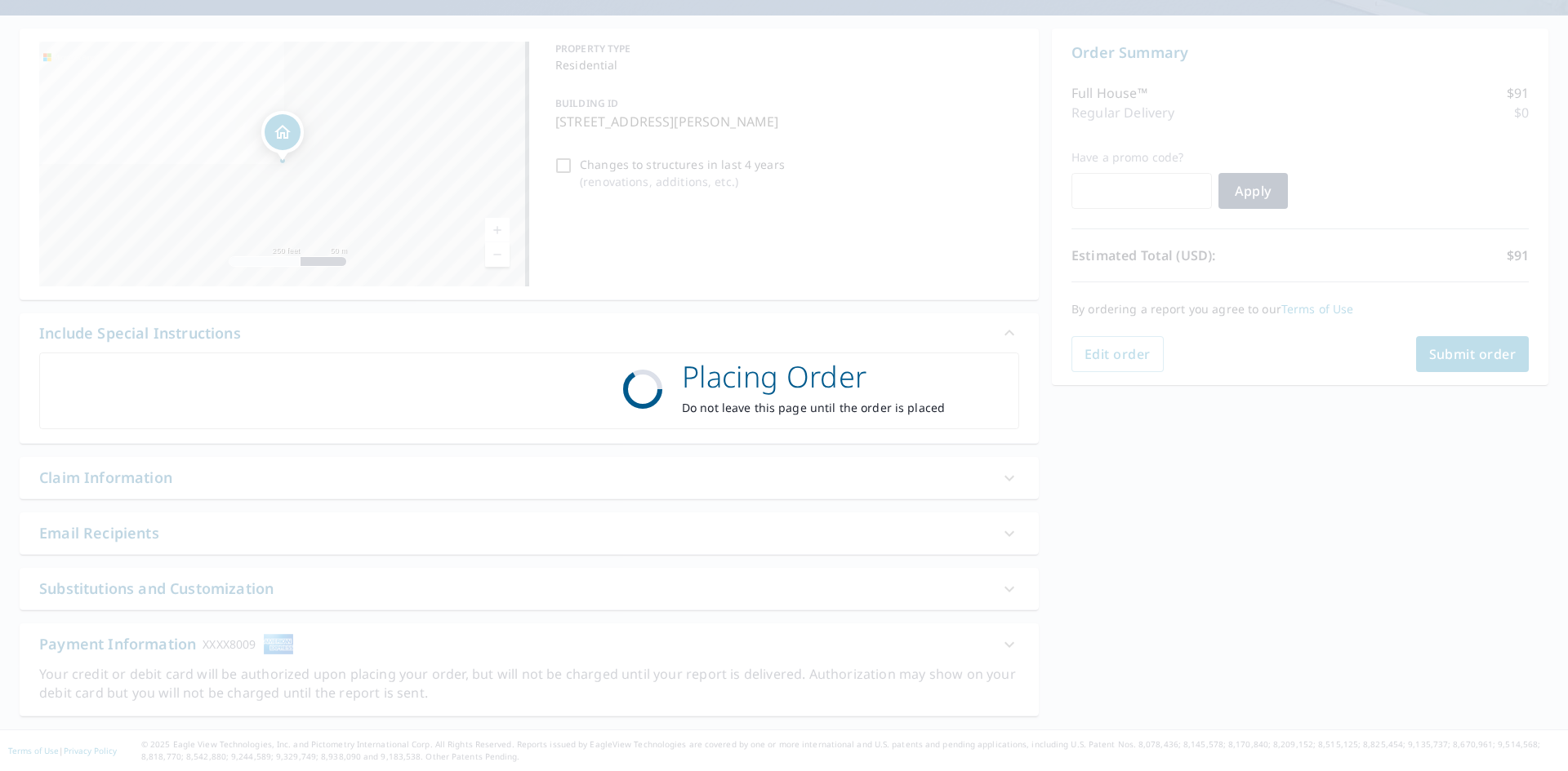
scroll to position [136, 0]
